Goal: Transaction & Acquisition: Purchase product/service

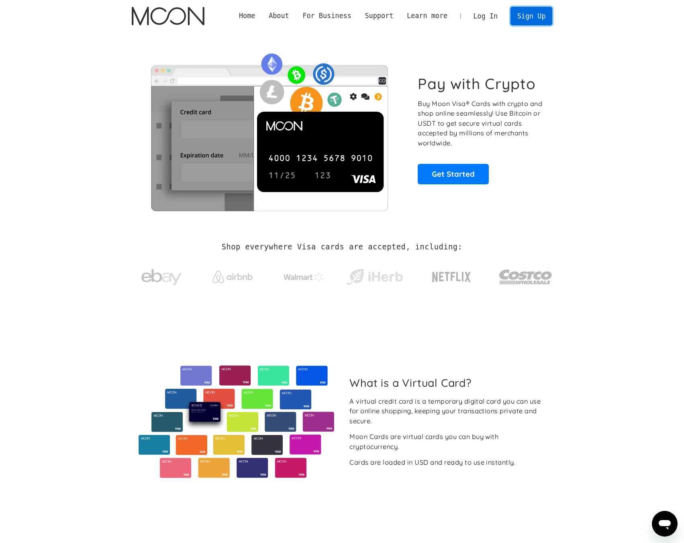
click at [525, 20] on link "Sign Up" at bounding box center [531, 16] width 42 height 18
click at [489, 15] on link "Log In" at bounding box center [486, 16] width 38 height 18
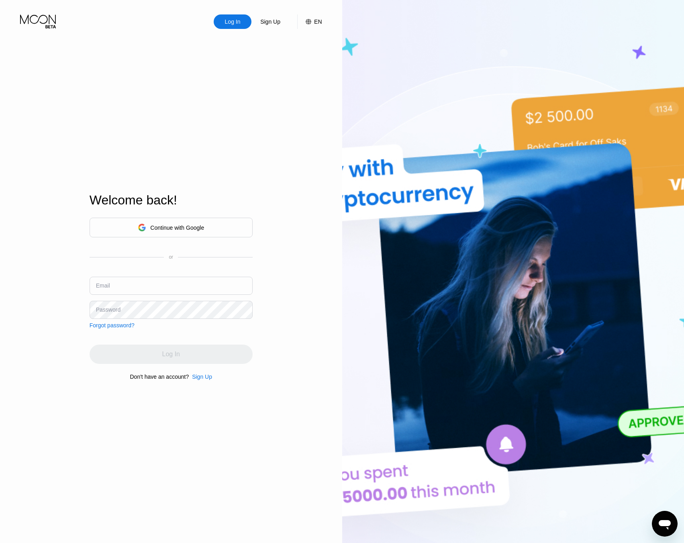
type input "[EMAIL_ADDRESS][DOMAIN_NAME]"
click at [168, 286] on input "[EMAIL_ADDRESS][DOMAIN_NAME]" at bounding box center [171, 286] width 163 height 18
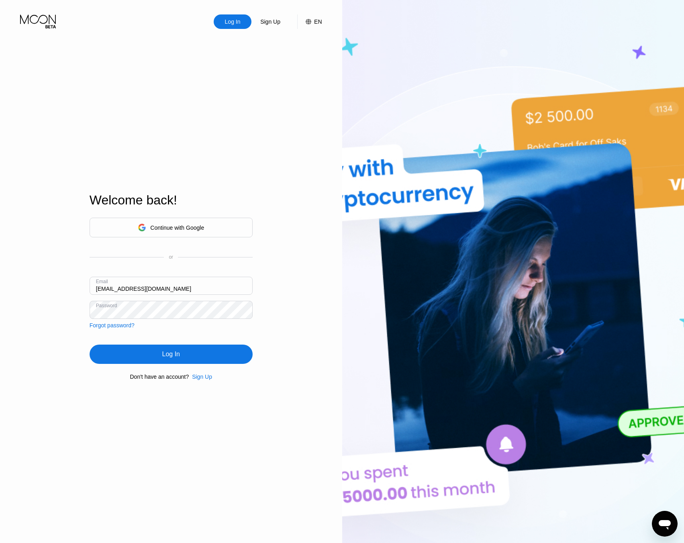
click at [198, 357] on div "Log In" at bounding box center [171, 354] width 163 height 19
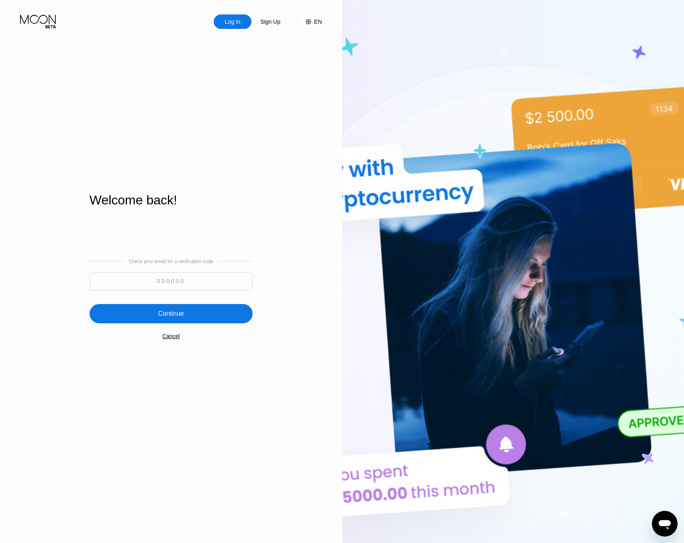
click at [179, 283] on input at bounding box center [171, 281] width 163 height 18
paste input "276836"
type input "276836"
click at [200, 301] on div "Check your email for a verification code 276836 Continue Cancel" at bounding box center [171, 298] width 163 height 163
click at [207, 310] on div "Continue" at bounding box center [171, 313] width 163 height 19
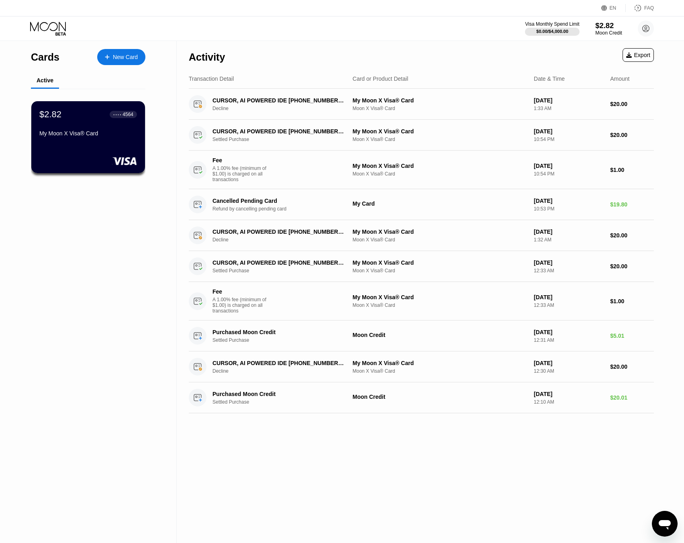
drag, startPoint x: 604, startPoint y: 27, endPoint x: 590, endPoint y: 34, distance: 14.9
click at [604, 27] on div "$2.82" at bounding box center [608, 25] width 27 height 8
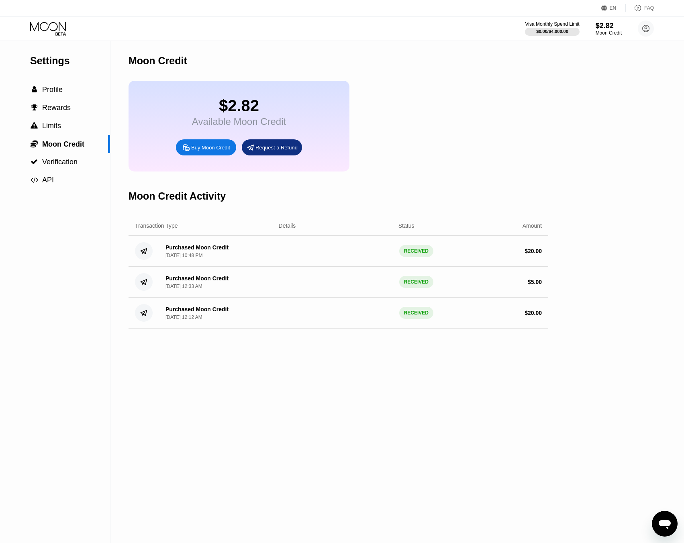
click at [189, 152] on icon at bounding box center [186, 147] width 8 height 8
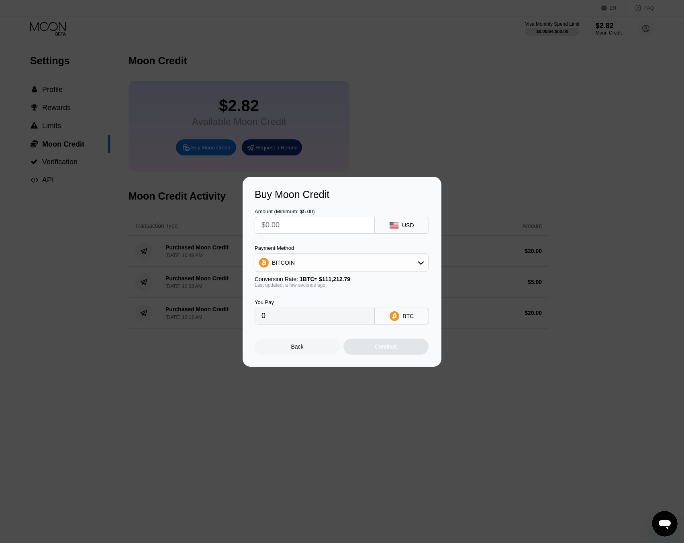
click at [319, 226] on input "text" at bounding box center [314, 225] width 106 height 16
type input "$2"
type input "0.00001799"
type input "$20"
type input "0.00017984"
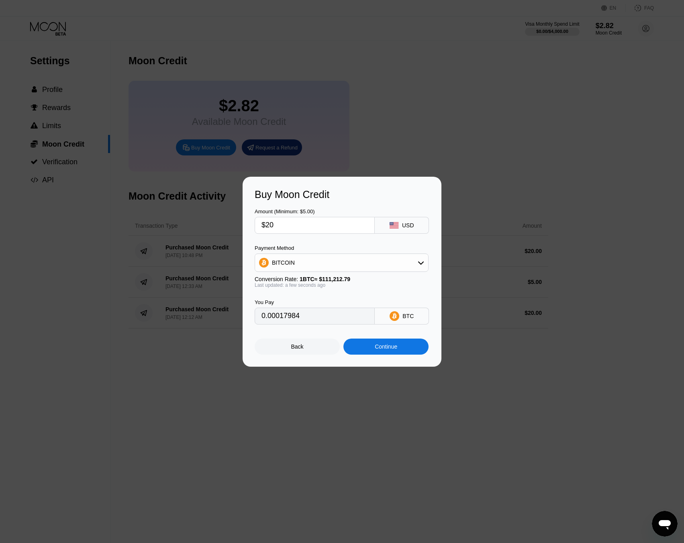
type input "$20"
click at [319, 254] on div "BITCOIN" at bounding box center [342, 262] width 174 height 18
click at [318, 256] on div "BITCOIN" at bounding box center [341, 263] width 173 height 16
click at [330, 301] on div "USDT on TRON" at bounding box center [346, 302] width 151 height 6
type input "20.20"
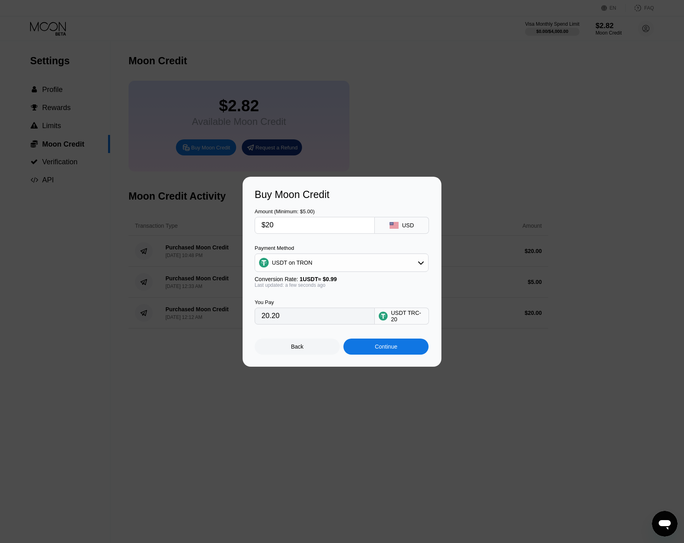
click at [303, 322] on input "20.20" at bounding box center [314, 316] width 106 height 16
click at [387, 350] on div "Continue" at bounding box center [386, 346] width 22 height 6
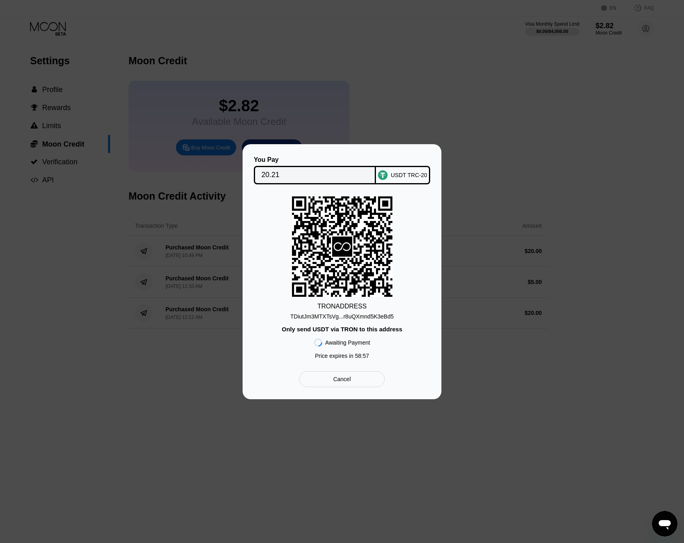
click at [334, 320] on div "TRON ADDRESS TDiutJm3MTXTsVg...r8uQXmnd5K3eBd5 Only send USDT via TRON to this …" at bounding box center [342, 279] width 175 height 167
click at [335, 315] on div "TDiutJm3MTXTsVg...r8uQXmnd5K3eBd5" at bounding box center [342, 316] width 104 height 6
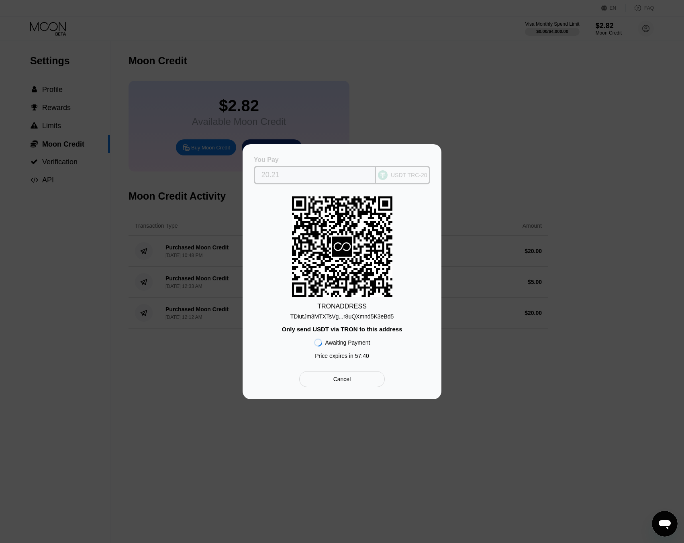
drag, startPoint x: 297, startPoint y: 171, endPoint x: 240, endPoint y: 170, distance: 57.0
click at [237, 169] on div "You Pay 20.21 USDT TRC-20 TRON ADDRESS TDiutJm3MTXTsVg...r8uQXmnd5K3eBd5 Only s…" at bounding box center [342, 271] width 684 height 255
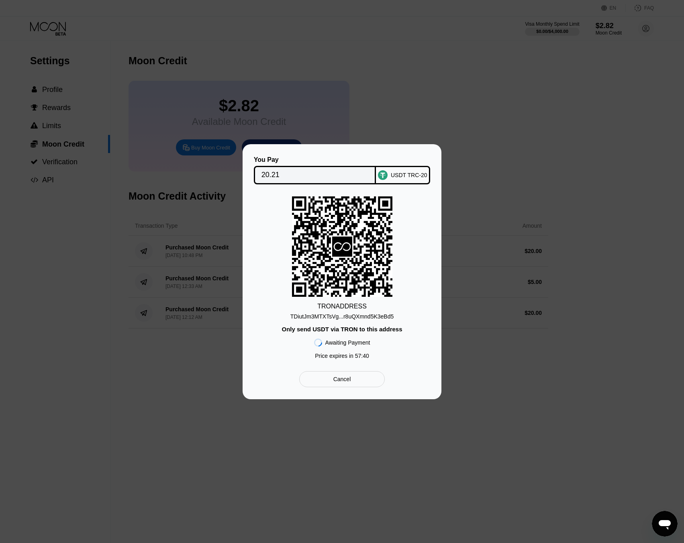
click at [307, 171] on input "20.21" at bounding box center [314, 175] width 107 height 16
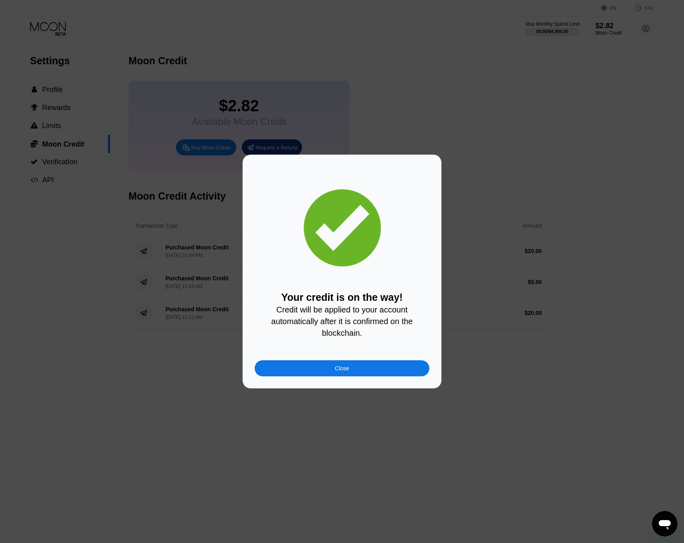
click at [357, 369] on div "Close" at bounding box center [342, 368] width 175 height 16
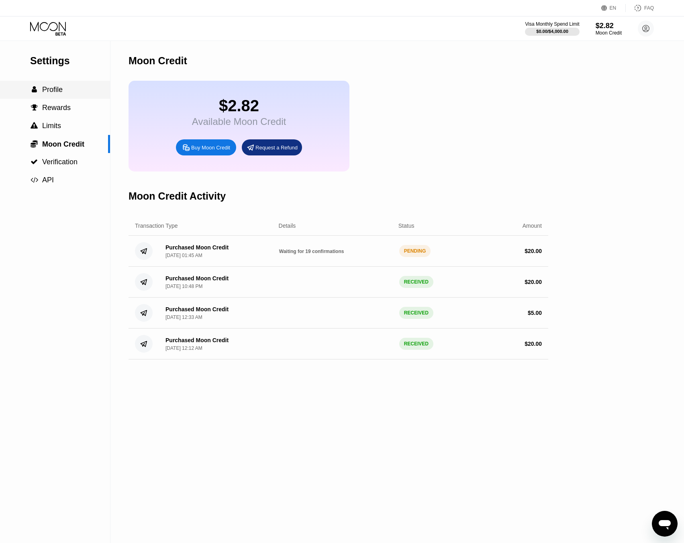
click at [60, 92] on span "Profile" at bounding box center [52, 90] width 20 height 8
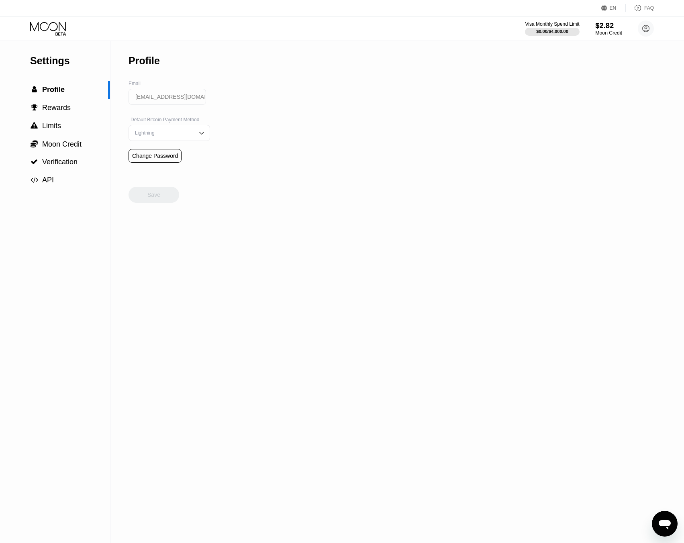
click at [604, 28] on div "$2.82" at bounding box center [608, 25] width 27 height 8
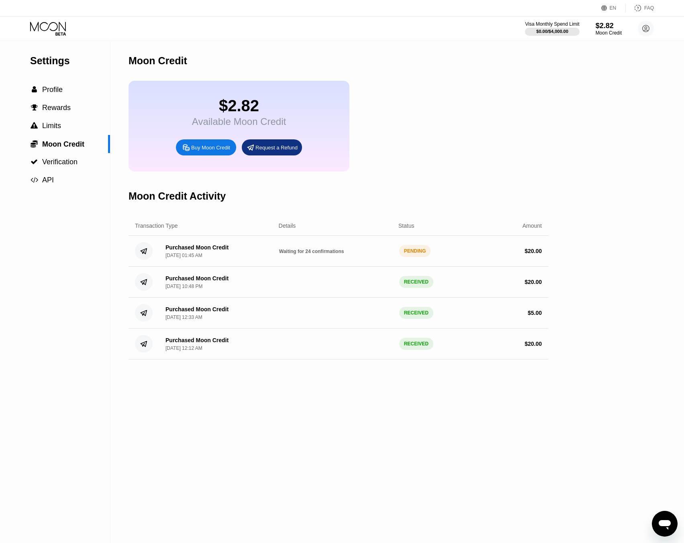
click at [196, 251] on div "Purchased Moon Credit" at bounding box center [196, 247] width 63 height 6
click at [57, 94] on span "Profile" at bounding box center [52, 90] width 20 height 8
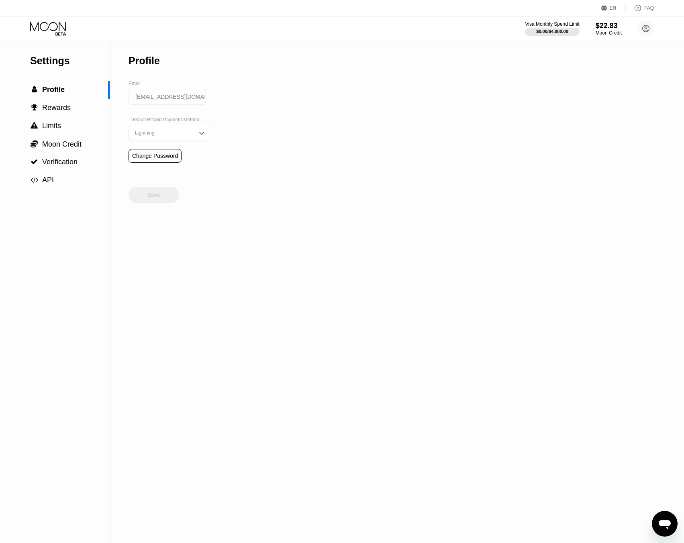
click at [612, 35] on div "Moon Credit" at bounding box center [609, 33] width 26 height 6
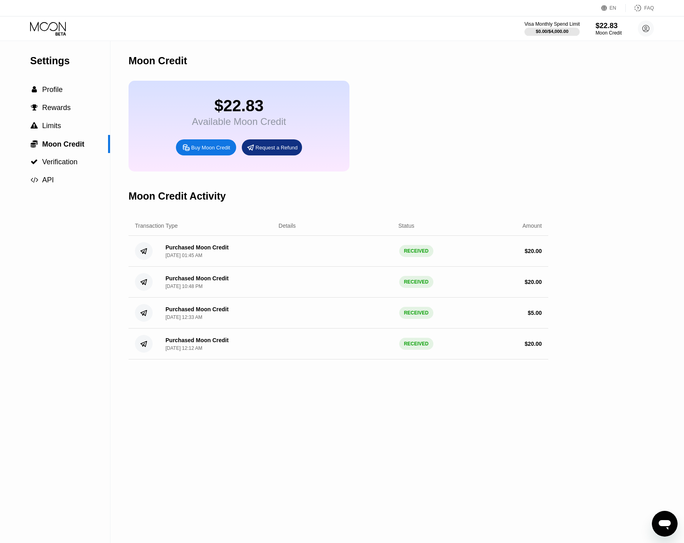
click at [557, 28] on div at bounding box center [551, 32] width 55 height 8
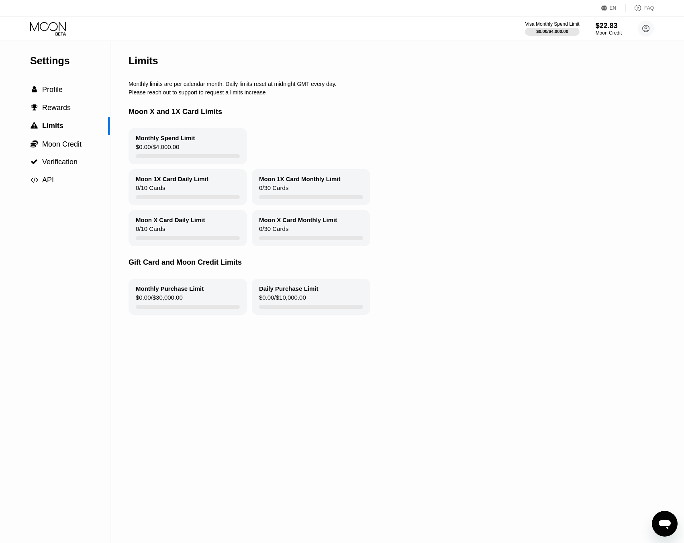
click at [53, 28] on icon at bounding box center [48, 29] width 37 height 14
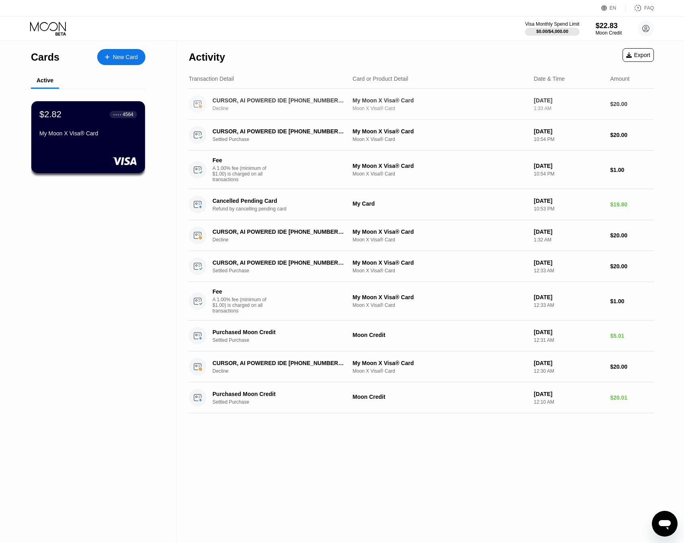
click at [268, 102] on div "CURSOR, AI POWERED IDE [PHONE_NUMBER] US" at bounding box center [278, 100] width 132 height 6
